Goal: Transaction & Acquisition: Purchase product/service

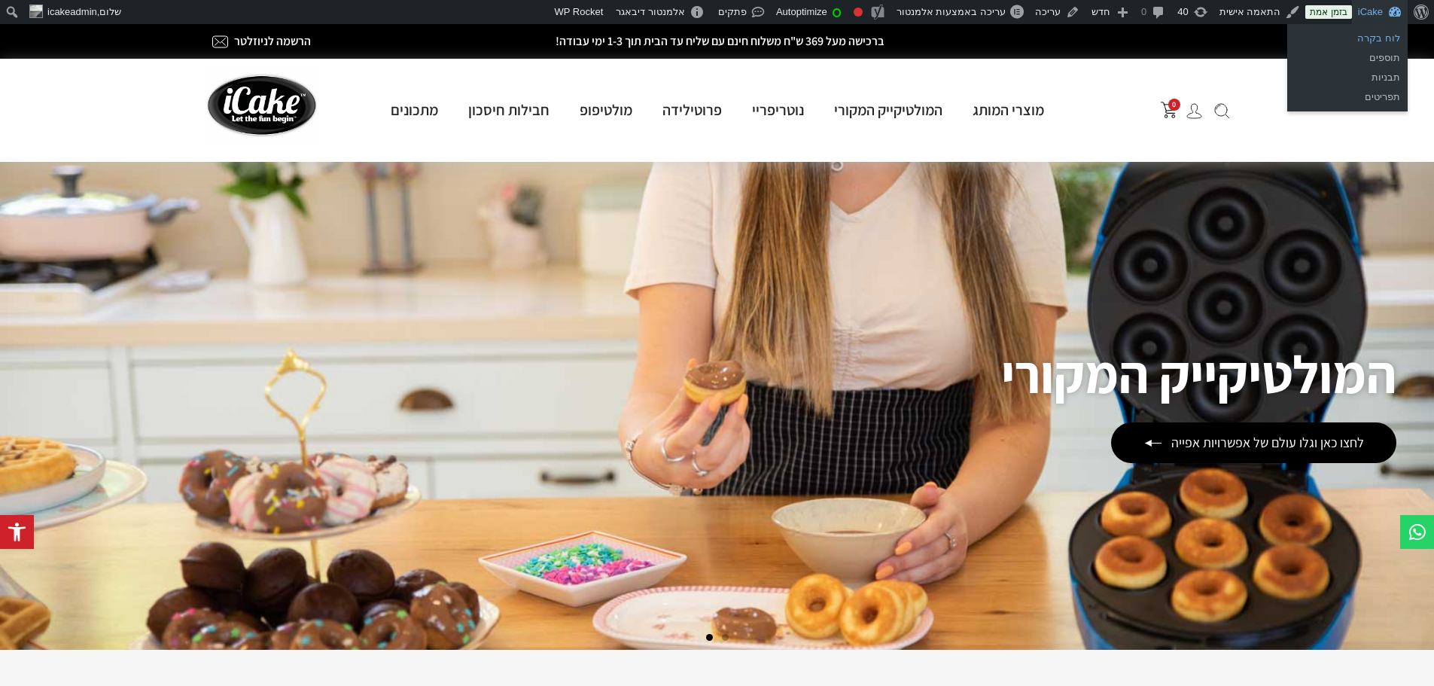
click at [1370, 32] on link "לוח בקרה" at bounding box center [1347, 39] width 120 height 20
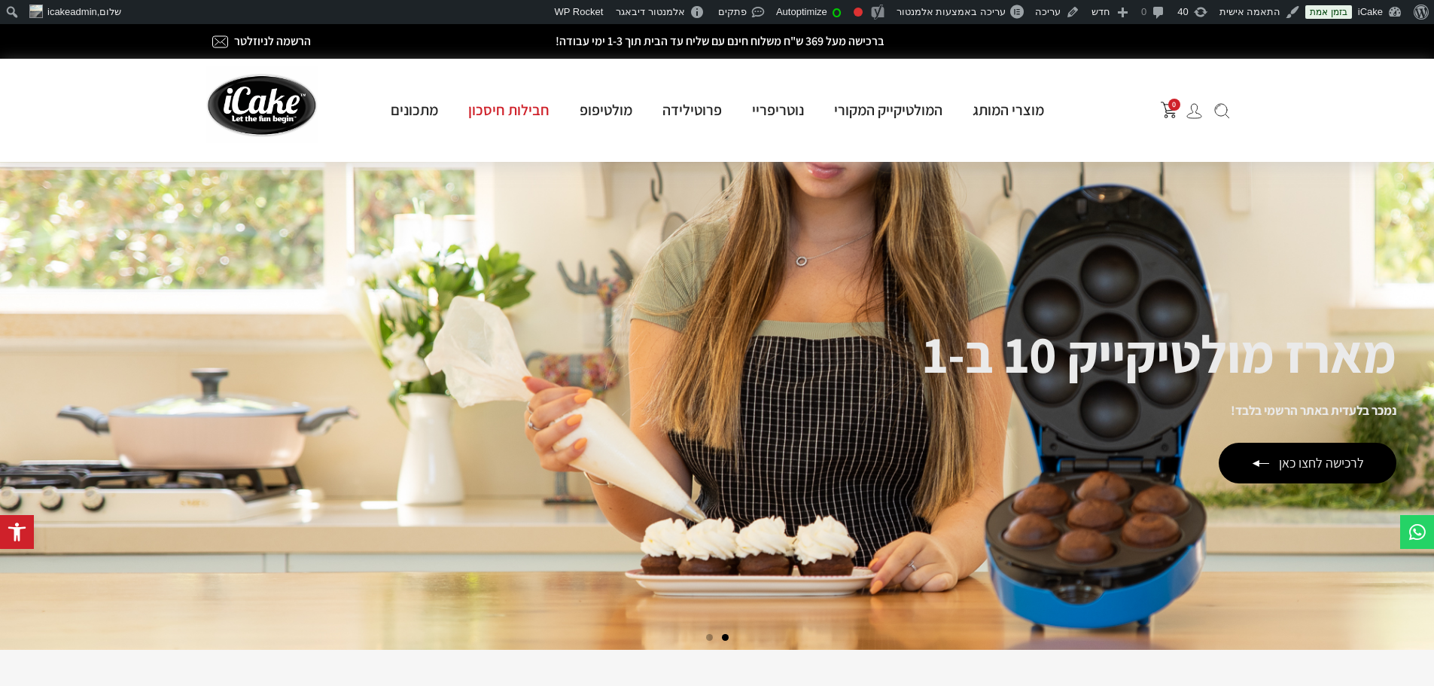
click at [507, 111] on link "חבילות חיסכון" at bounding box center [508, 110] width 111 height 20
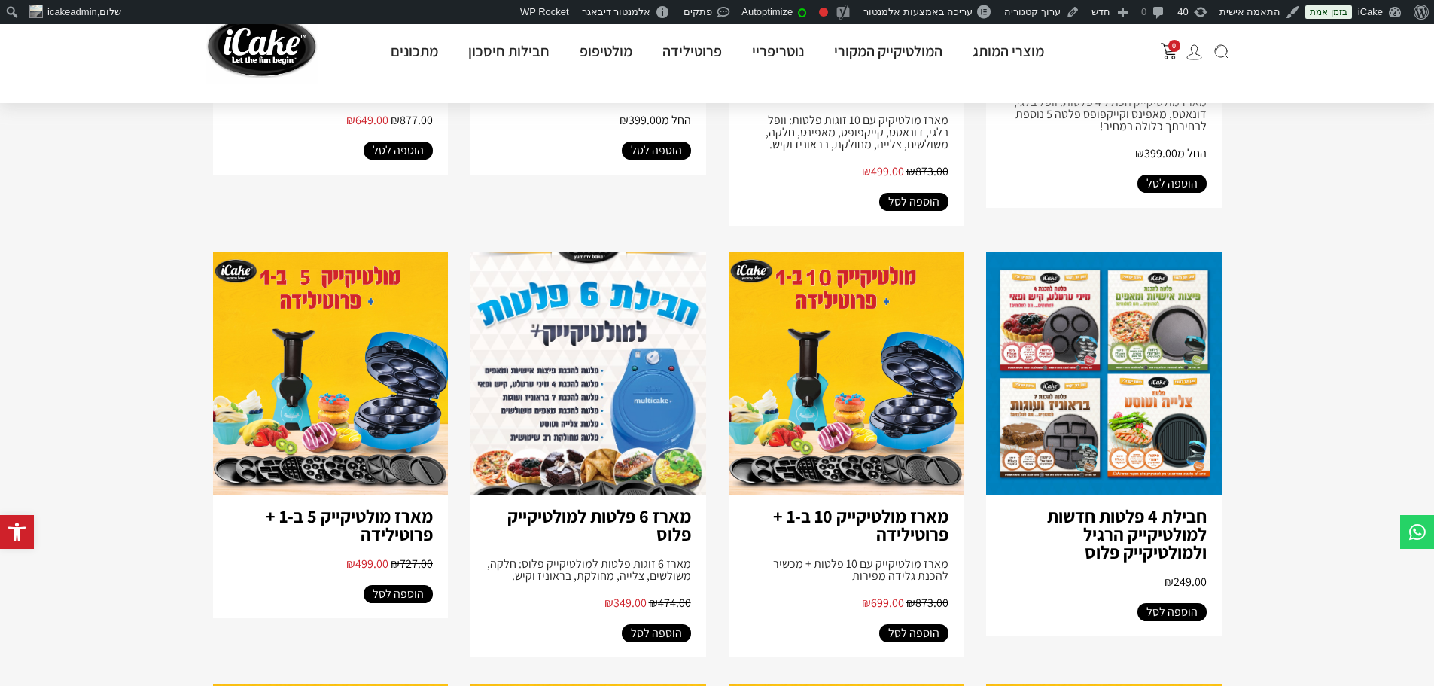
scroll to position [527, 0]
